Goal: Information Seeking & Learning: Learn about a topic

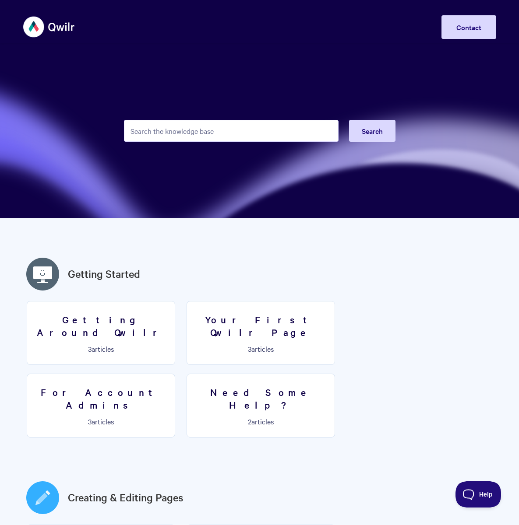
click at [226, 131] on input "Search the knowledge base" at bounding box center [231, 131] width 215 height 22
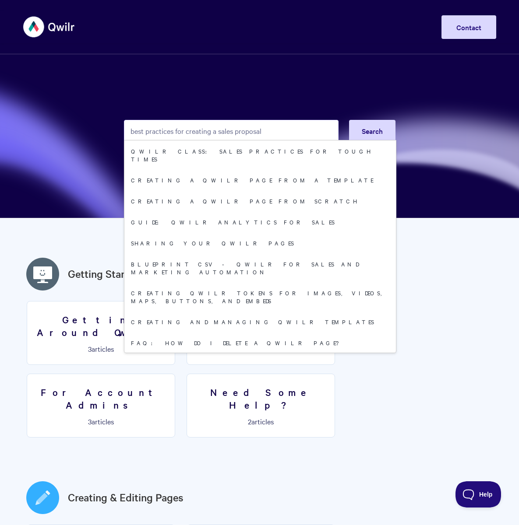
type input "best practices for creating a sales proposal"
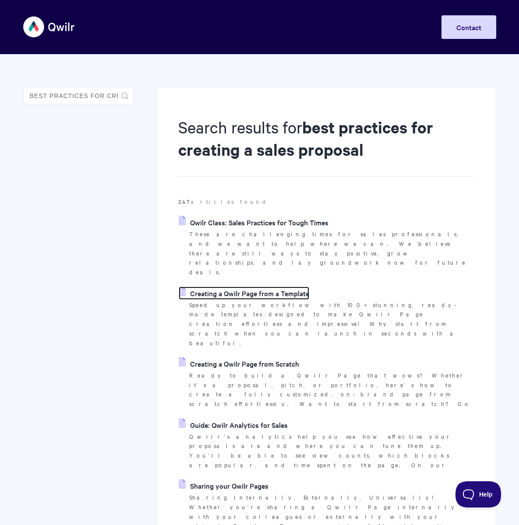
click at [239, 287] on link "Creating a Qwilr Page from a Template" at bounding box center [244, 293] width 130 height 13
click at [249, 223] on link "Qwilr Class: Sales Practices for Tough Times" at bounding box center [254, 222] width 150 height 13
click at [236, 357] on link "Creating a Qwilr Page from Scratch" at bounding box center [239, 363] width 120 height 13
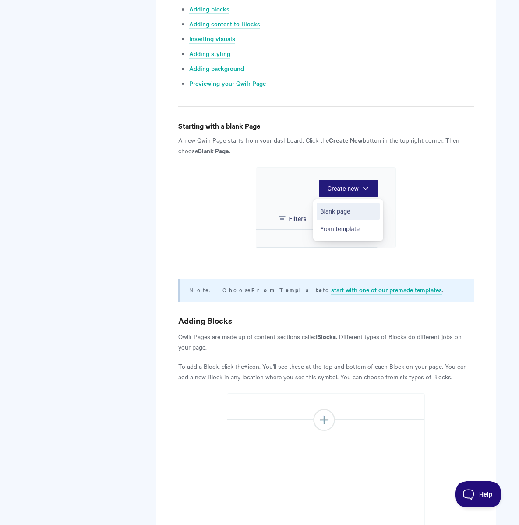
scroll to position [788, 0]
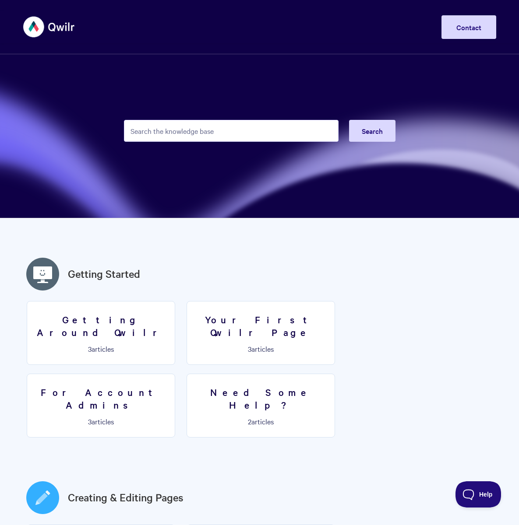
scroll to position [394, 0]
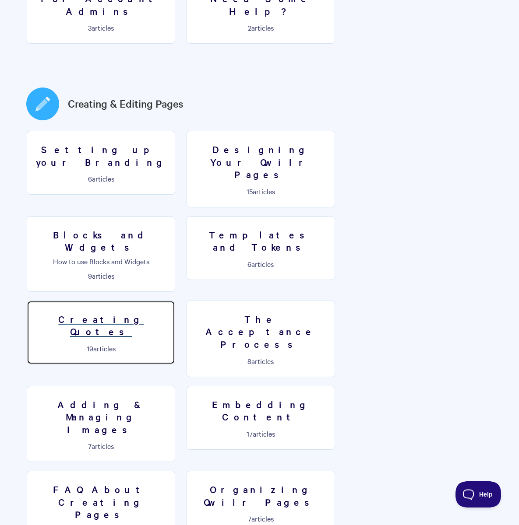
click at [169, 313] on h3 "Creating Quotes" at bounding box center [100, 325] width 137 height 25
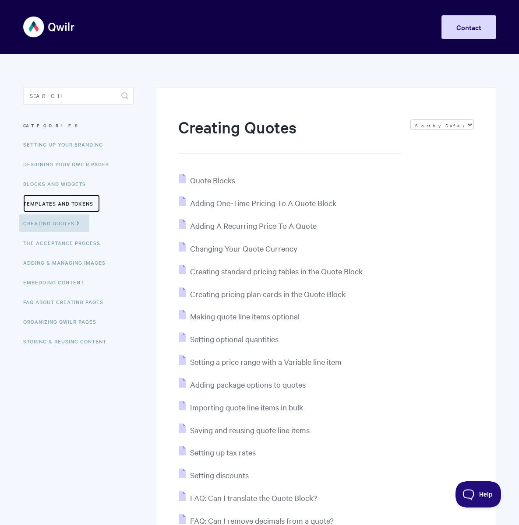
click at [52, 204] on link "Templates and Tokens" at bounding box center [61, 204] width 77 height 18
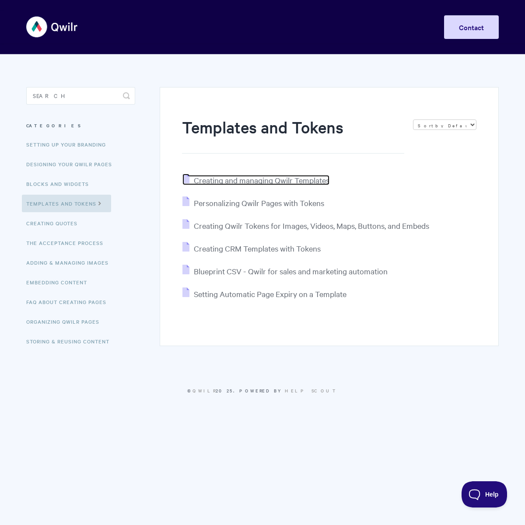
click at [249, 180] on span "Creating and managing Qwilr Templates" at bounding box center [262, 180] width 136 height 10
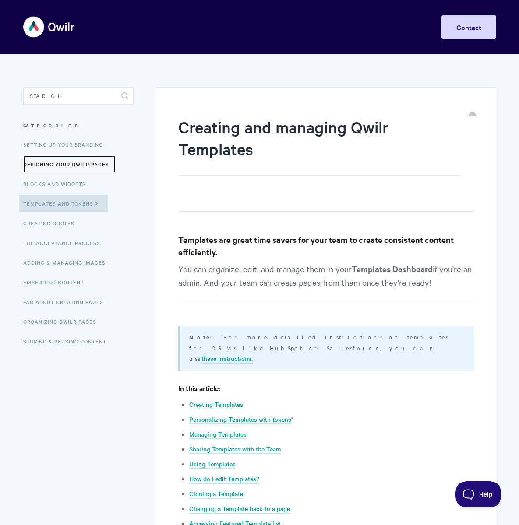
click at [65, 164] on link "Designing Your Qwilr Pages" at bounding box center [69, 164] width 92 height 18
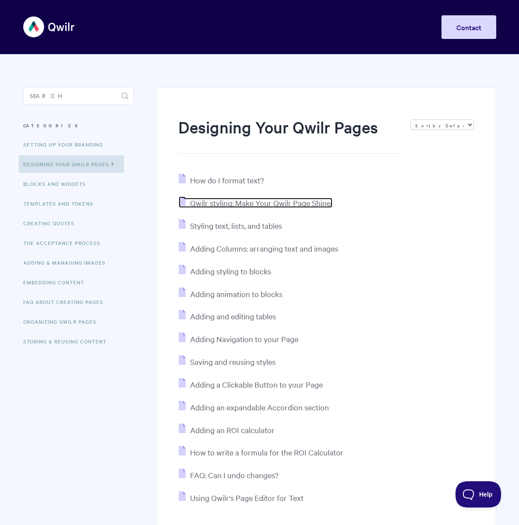
click at [253, 204] on span "Qwilr styling: Make Your Qwilr Page Shine!" at bounding box center [261, 203] width 142 height 10
